Goal: Task Accomplishment & Management: Manage account settings

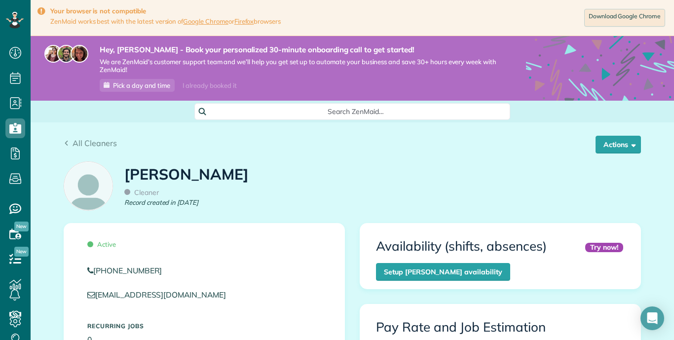
scroll to position [214, 0]
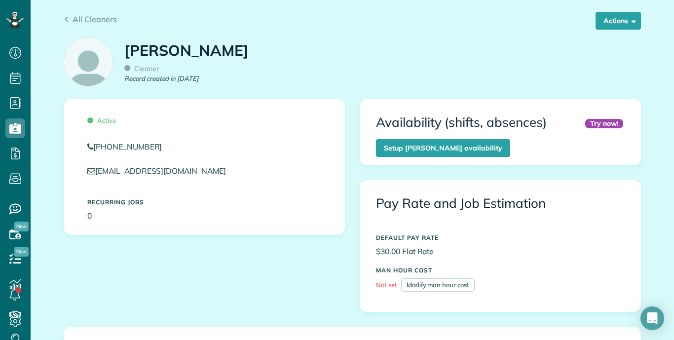
scroll to position [121, 0]
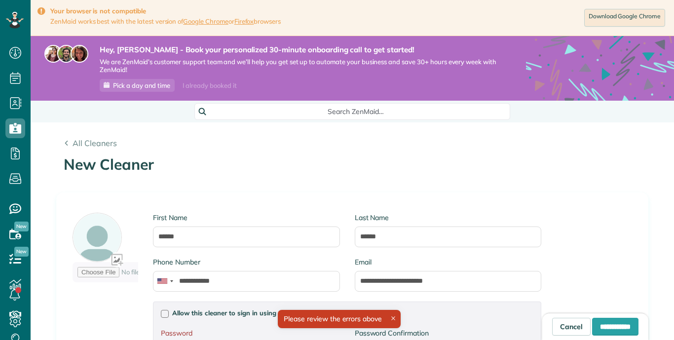
type input "**********"
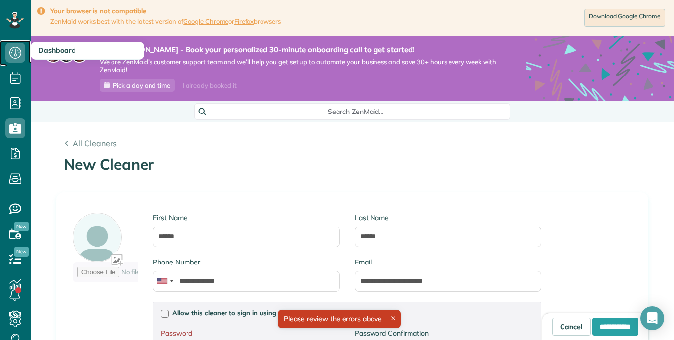
click at [18, 57] on use at bounding box center [15, 53] width 12 height 12
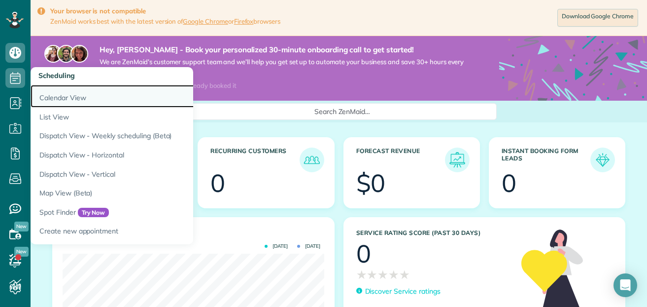
click at [55, 90] on link "Calendar View" at bounding box center [154, 96] width 247 height 23
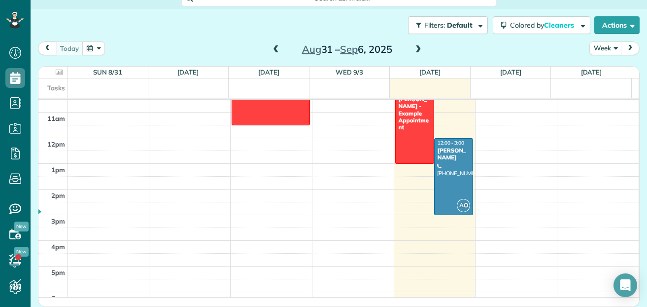
scroll to position [295, 0]
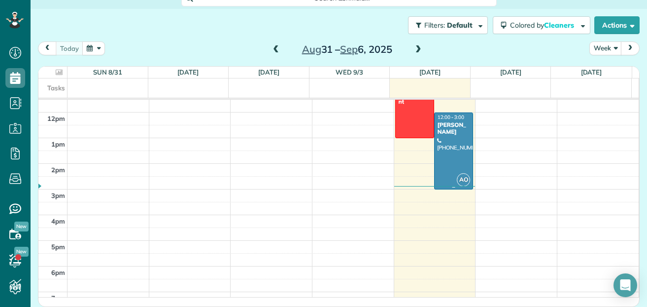
click at [446, 173] on div at bounding box center [454, 151] width 38 height 76
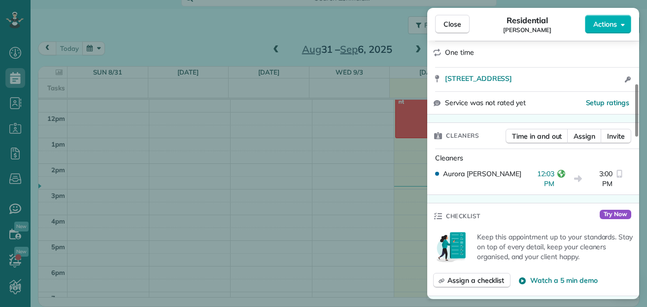
scroll to position [170, 0]
